Goal: Task Accomplishment & Management: Use online tool/utility

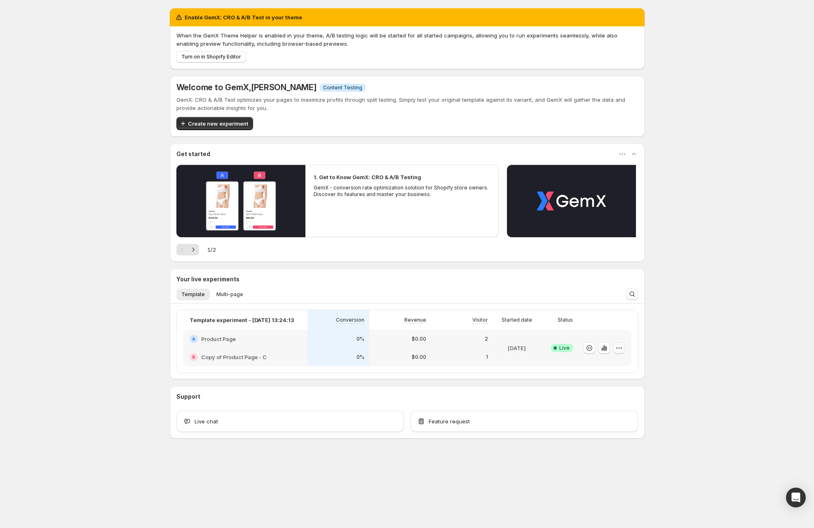
click at [620, 346] on icon "button" at bounding box center [619, 348] width 8 height 8
click at [606, 363] on span "Edit" at bounding box center [626, 365] width 86 height 8
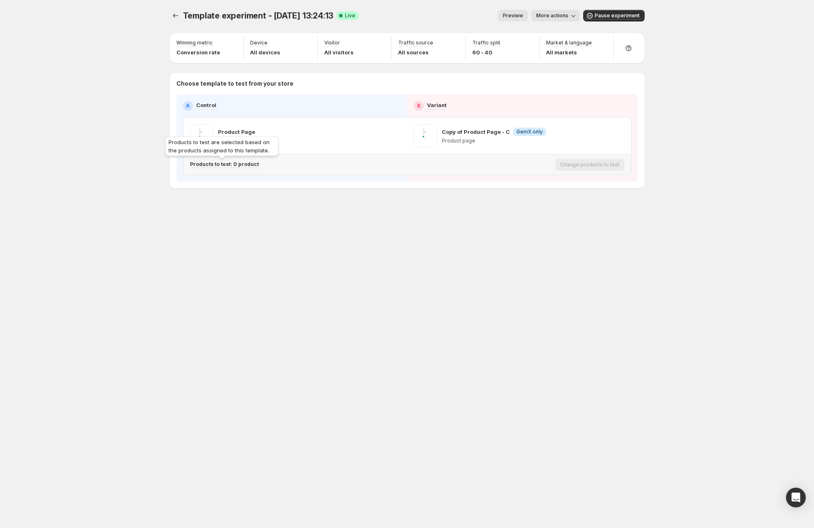
click at [244, 162] on p "Products to test: 0 product" at bounding box center [224, 164] width 69 height 7
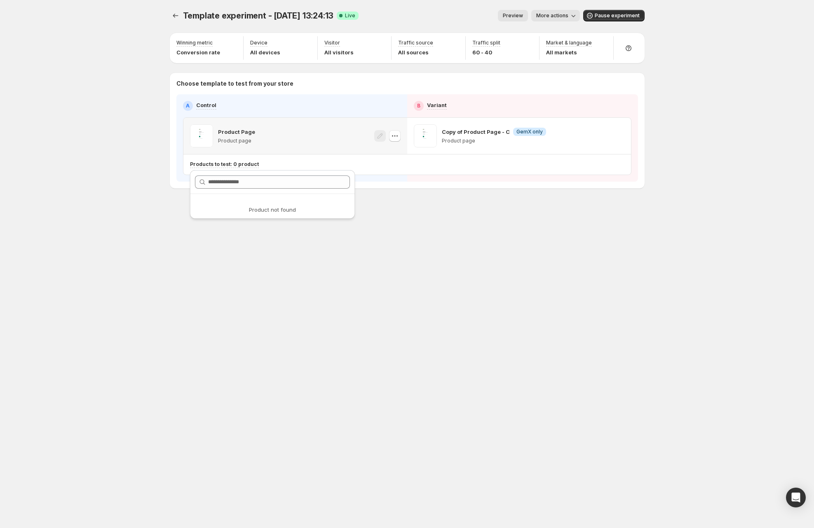
click at [242, 133] on p "Product Page" at bounding box center [236, 132] width 37 height 8
copy p "Product Page"
click at [391, 133] on icon "button" at bounding box center [395, 136] width 8 height 8
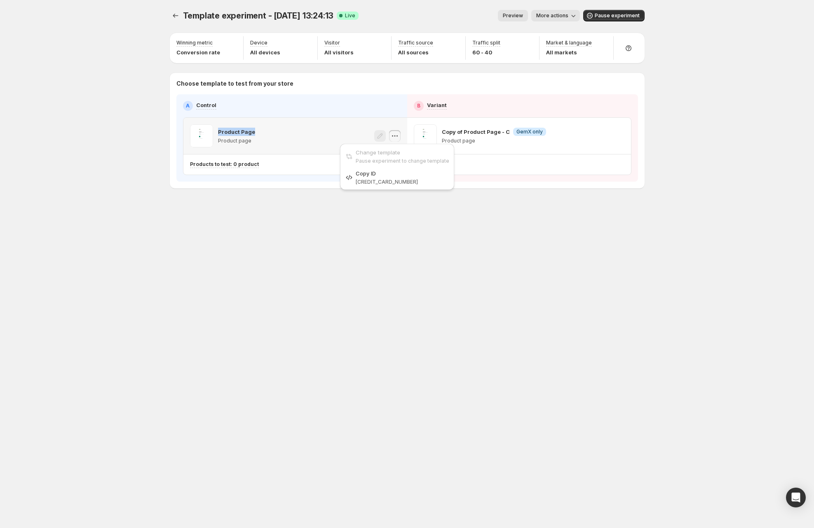
click at [391, 133] on icon "button" at bounding box center [395, 136] width 8 height 8
click at [87, 34] on div "Template experiment - Jul 15, 13:24:13. This page is ready Template experiment …" at bounding box center [407, 264] width 814 height 528
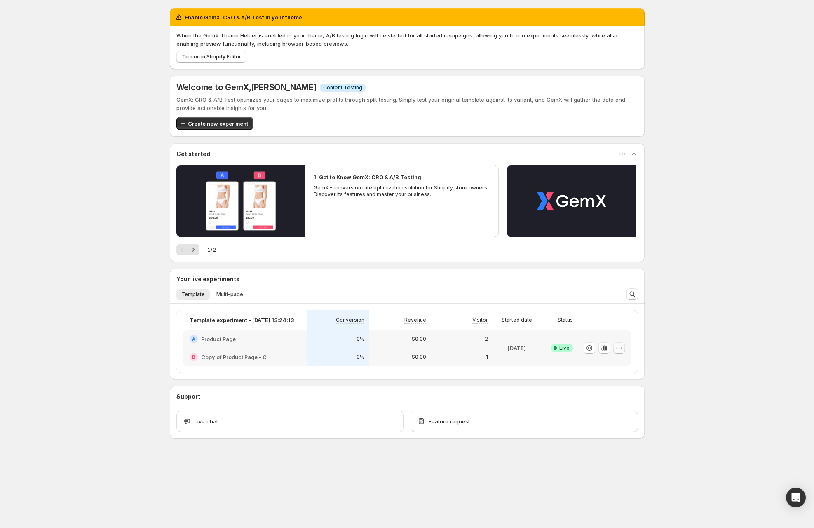
click at [622, 348] on icon "button" at bounding box center [619, 348] width 8 height 8
click at [606, 365] on span "Edit" at bounding box center [626, 365] width 86 height 8
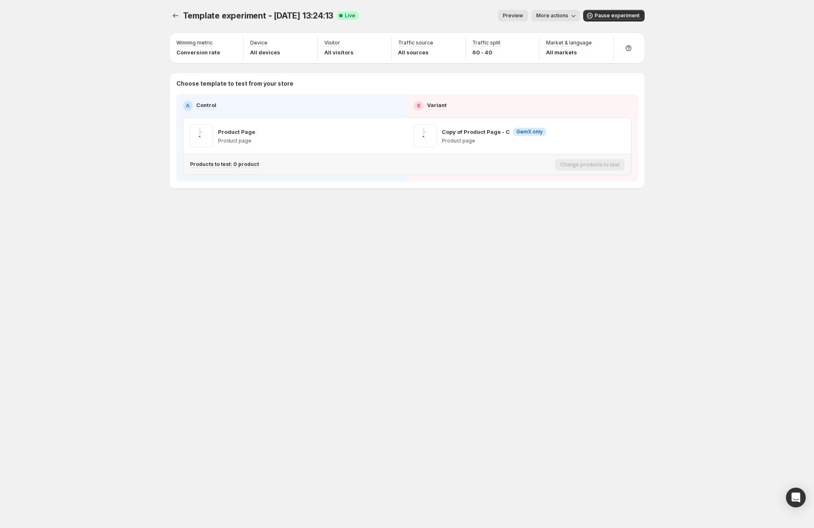
click at [285, 204] on div "Template experiment - Jul 15, 13:24:13. This page is ready Template experiment …" at bounding box center [407, 116] width 494 height 233
click at [209, 164] on p "Products to test: 0 product" at bounding box center [224, 164] width 69 height 7
click at [153, 175] on div "Template experiment - Jul 15, 13:24:13. This page is ready Template experiment …" at bounding box center [407, 264] width 814 height 528
click at [228, 164] on p "Products to test: 0 product" at bounding box center [224, 164] width 69 height 7
click at [321, 184] on input "text" at bounding box center [279, 182] width 142 height 13
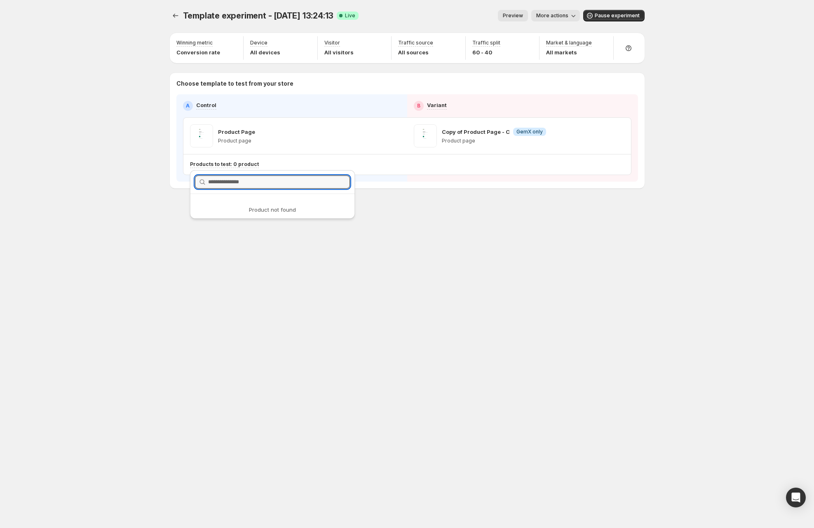
click at [408, 216] on div "Template experiment - Jul 15, 13:24:13. This page is ready Template experiment …" at bounding box center [407, 116] width 494 height 233
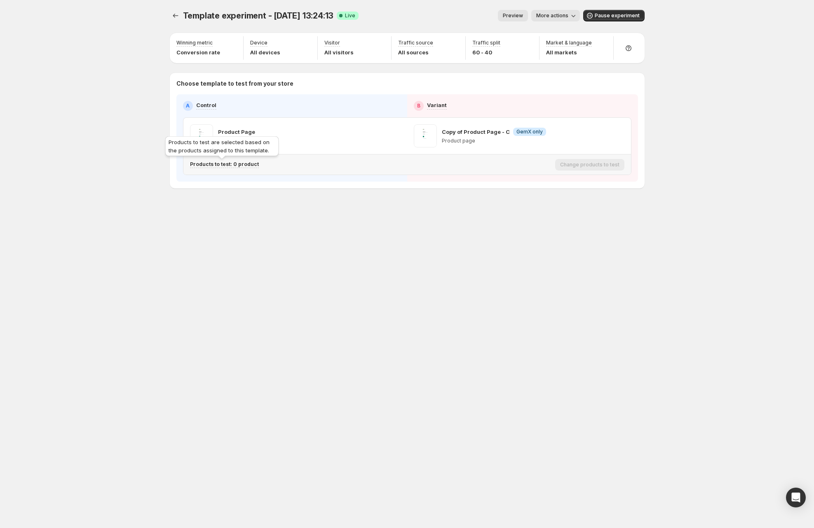
click at [246, 164] on p "Products to test: 0 product" at bounding box center [224, 164] width 69 height 7
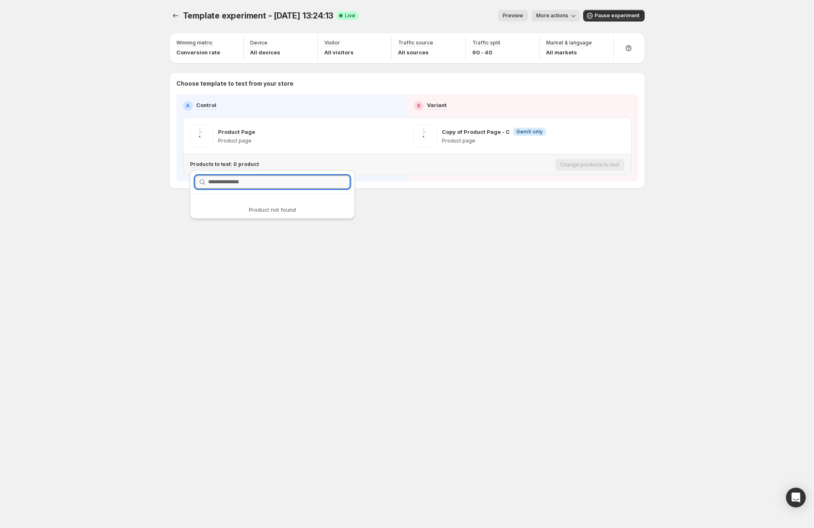
click at [255, 180] on input "text" at bounding box center [279, 182] width 142 height 13
type input "*"
click at [337, 181] on icon "button" at bounding box center [341, 182] width 8 height 8
click at [373, 202] on div "Template experiment - Jul 15, 13:24:13. This page is ready Template experiment …" at bounding box center [407, 116] width 494 height 233
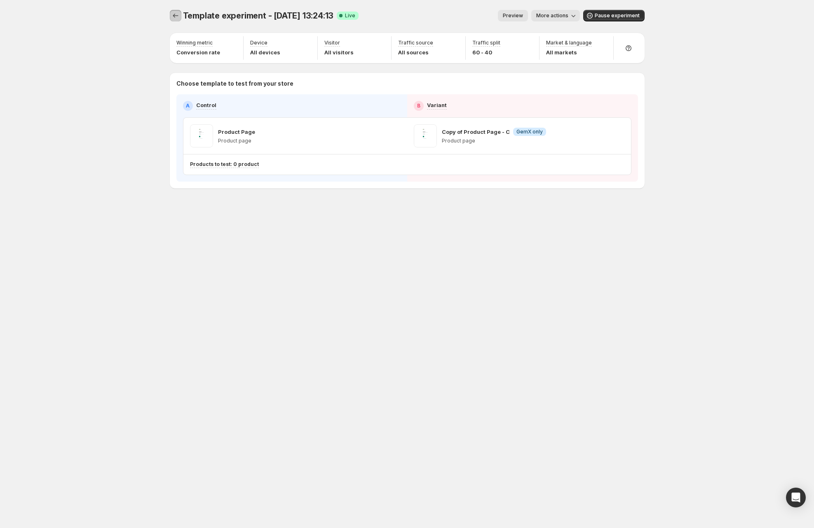
click at [179, 12] on icon "Experiments" at bounding box center [175, 16] width 8 height 8
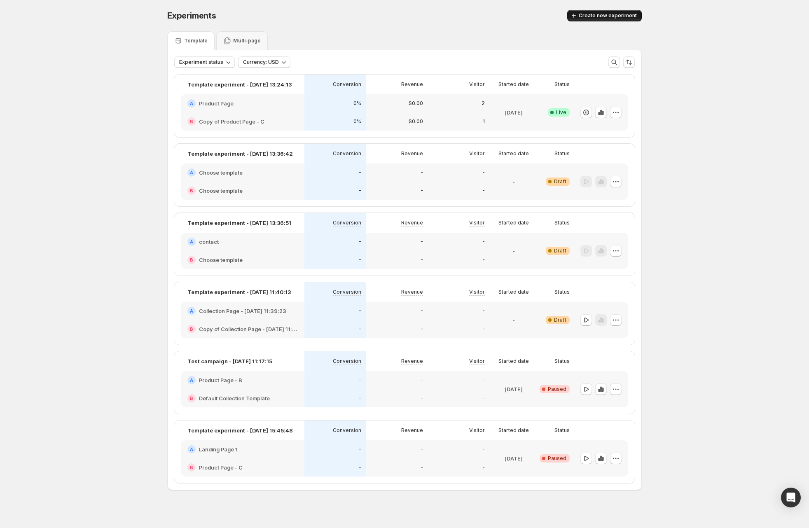
click at [597, 20] on button "Create new experiment" at bounding box center [604, 16] width 75 height 12
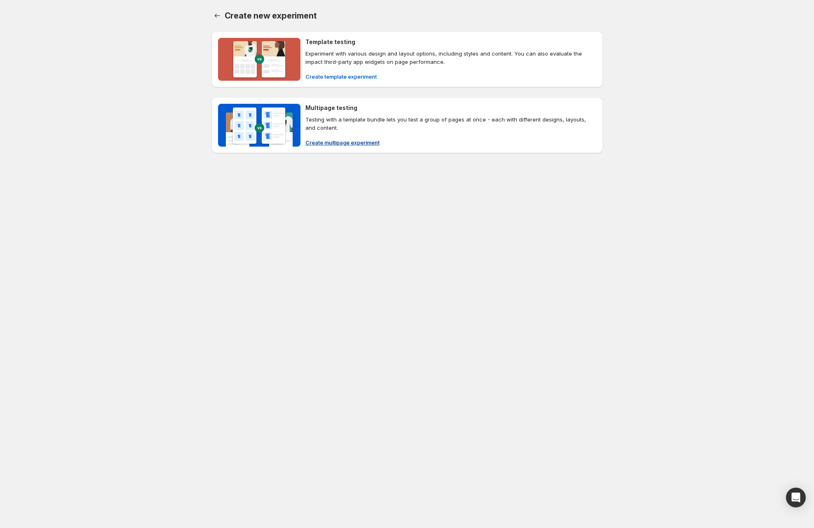
click at [360, 58] on p "Experiment with various design and layout options, including styles and content…" at bounding box center [450, 57] width 291 height 16
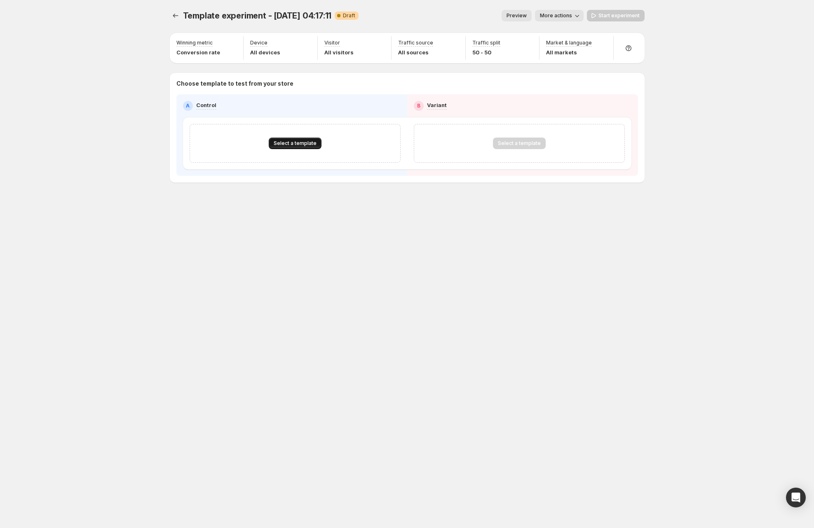
click at [295, 143] on span "Select a template" at bounding box center [295, 143] width 43 height 7
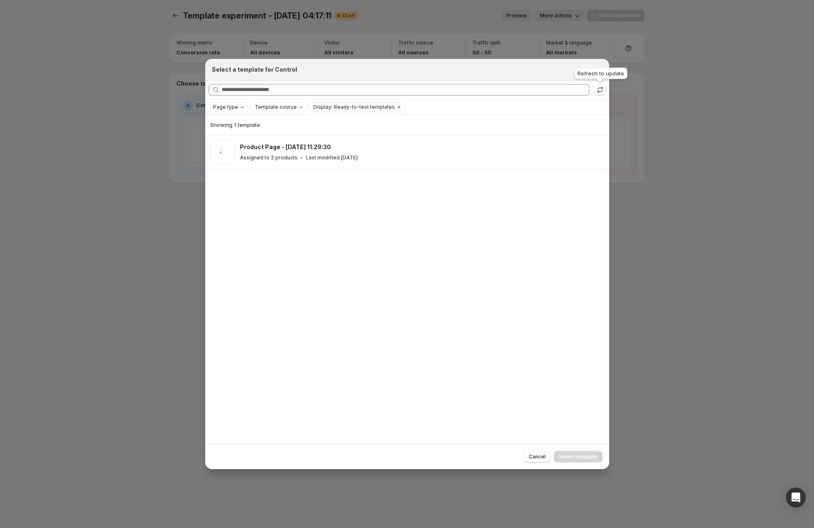
click at [596, 92] on icon ":r54:" at bounding box center [600, 90] width 8 height 8
click at [175, 14] on div at bounding box center [407, 264] width 814 height 528
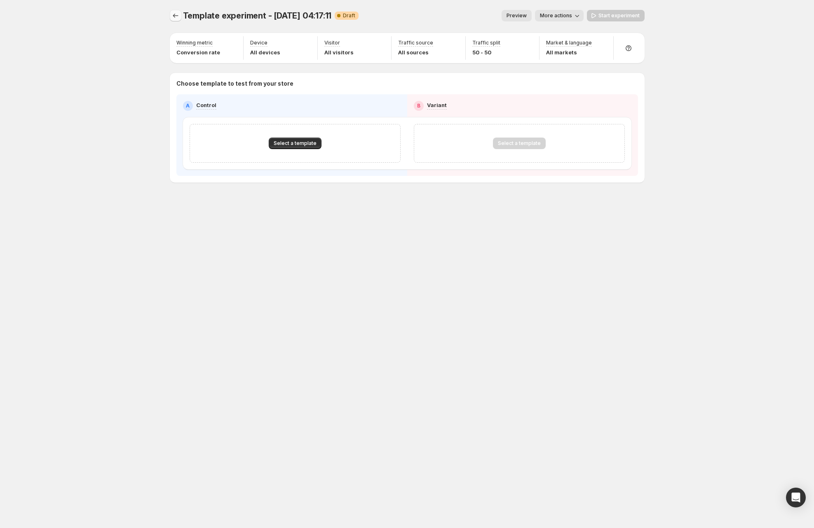
click at [175, 14] on icon "Experiments" at bounding box center [175, 16] width 8 height 8
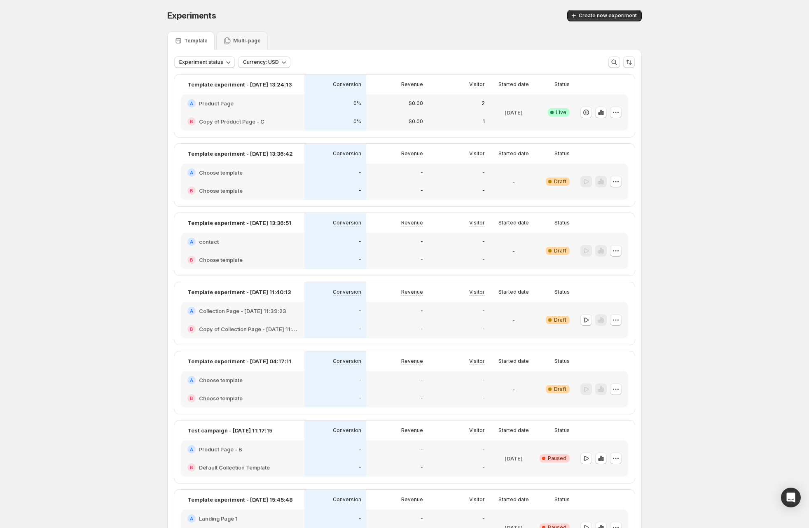
click at [398, 116] on div "$0.00" at bounding box center [397, 121] width 62 height 18
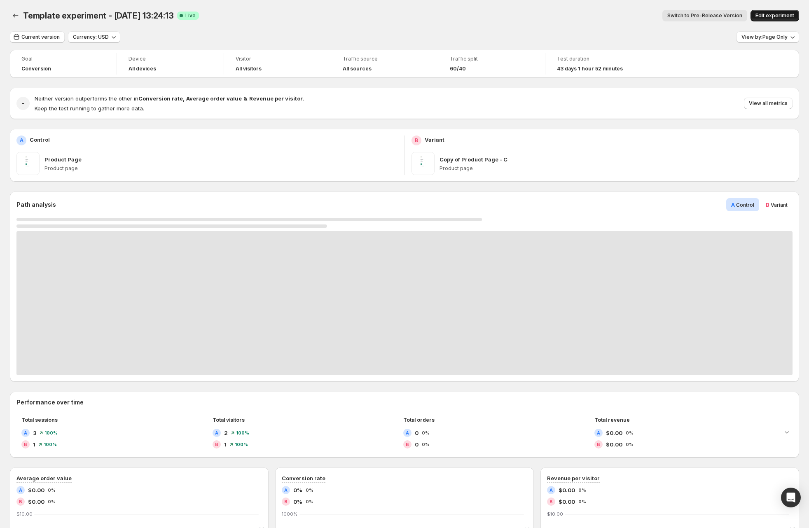
click at [769, 15] on span "Edit experiment" at bounding box center [775, 15] width 39 height 7
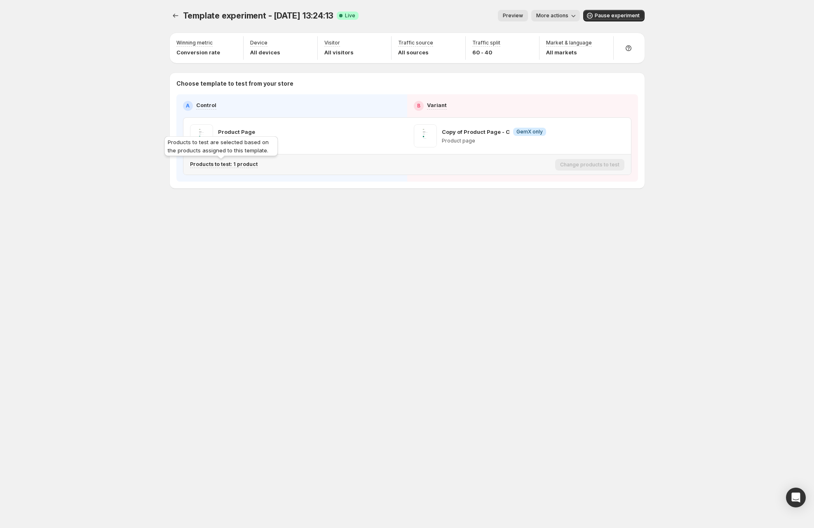
click at [246, 166] on p "Products to test: 1 product" at bounding box center [224, 164] width 68 height 7
click at [342, 207] on icon "button" at bounding box center [344, 207] width 6 height 6
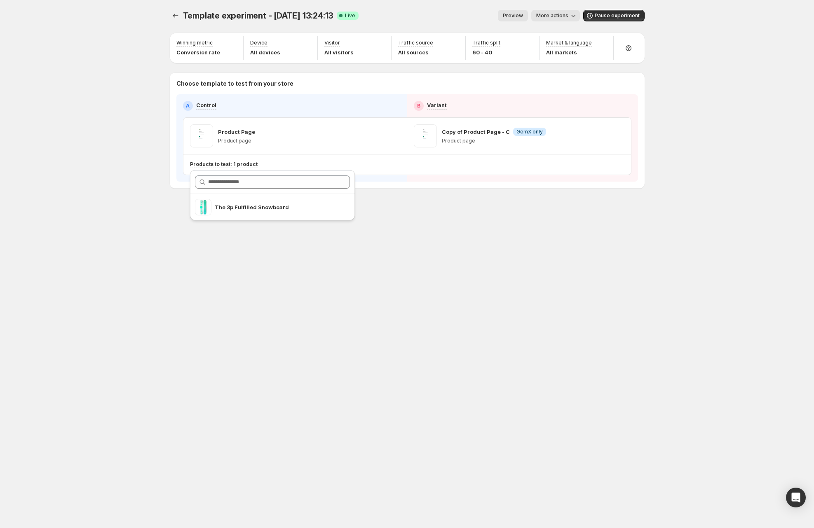
click at [360, 239] on div "Template experiment - Jul 15, 13:24:13. This page is ready Template experiment …" at bounding box center [407, 264] width 494 height 528
click at [75, 141] on div "Template experiment - Jul 15, 13:24:13. This page is ready Template experiment …" at bounding box center [407, 264] width 814 height 528
